Goal: Information Seeking & Learning: Learn about a topic

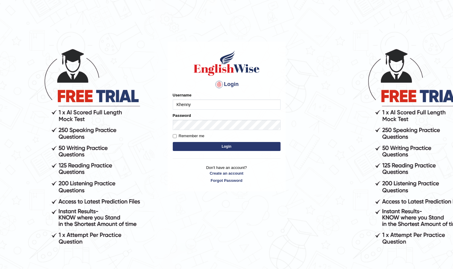
type input "Khenny"
click at [183, 133] on label "Remember me" at bounding box center [189, 136] width 32 height 6
click at [177, 134] on input "Remember me" at bounding box center [175, 136] width 4 height 4
checkbox input "true"
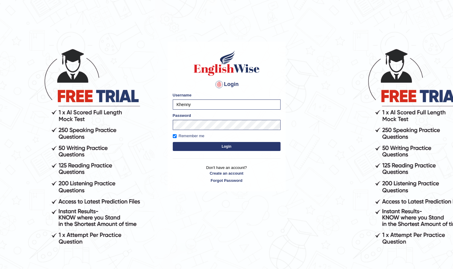
click at [190, 146] on button "Login" at bounding box center [227, 146] width 108 height 9
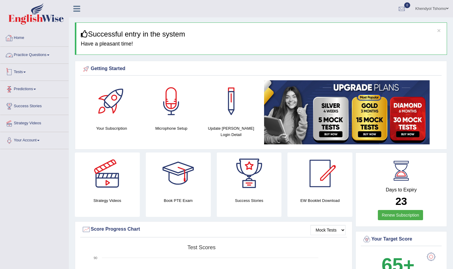
click at [23, 74] on link "Tests" at bounding box center [34, 71] width 68 height 15
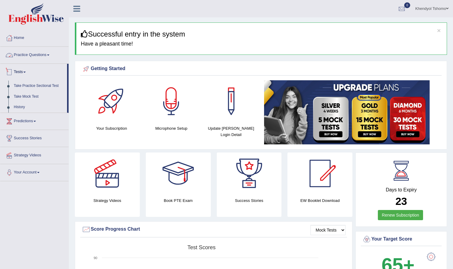
click at [23, 54] on link "Practice Questions" at bounding box center [34, 54] width 68 height 15
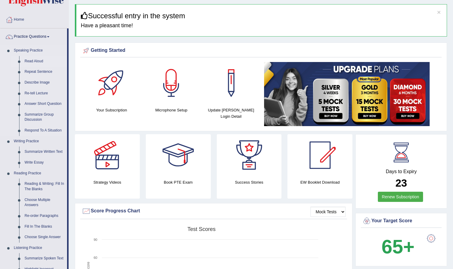
scroll to position [19, 0]
click at [40, 151] on link "Summarize Written Text" at bounding box center [44, 151] width 45 height 11
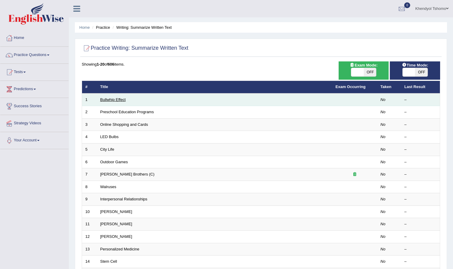
click at [113, 98] on link "Bullwhip Effect" at bounding box center [112, 99] width 25 height 4
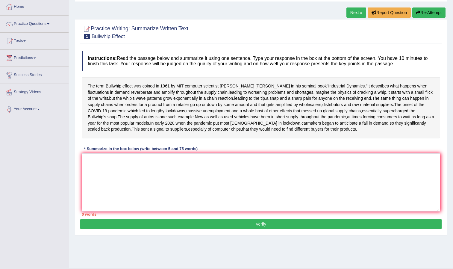
scroll to position [32, 0]
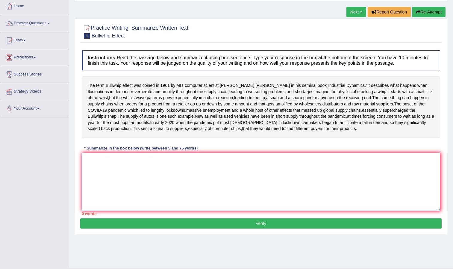
click at [132, 186] on textarea at bounding box center [261, 182] width 358 height 58
